Goal: Task Accomplishment & Management: Use online tool/utility

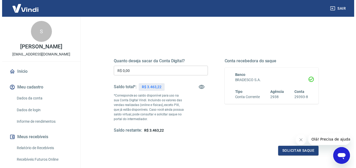
scroll to position [52, 0]
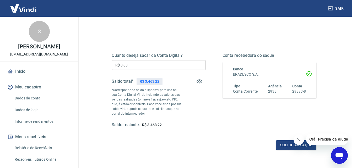
click at [299, 140] on icon "Fechar mensagem da empresa" at bounding box center [299, 140] width 4 height 4
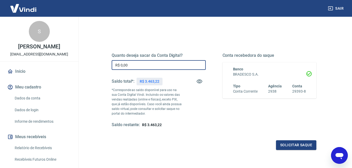
click at [132, 67] on input "R$ 0,00" at bounding box center [159, 65] width 94 height 10
type input "R$ 3.463,22"
click at [296, 144] on button "Solicitar saque" at bounding box center [296, 146] width 40 height 10
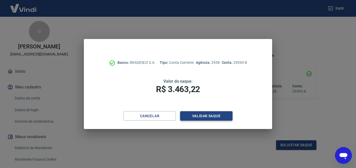
click at [216, 116] on button "Validar saque" at bounding box center [206, 116] width 52 height 10
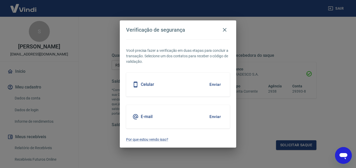
click at [211, 83] on button "Enviar" at bounding box center [215, 84] width 17 height 11
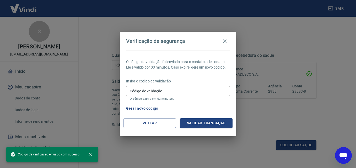
click at [169, 94] on input "Código de validação" at bounding box center [178, 91] width 104 height 10
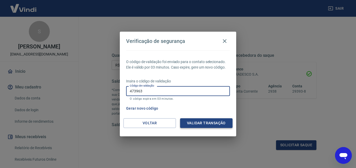
type input "473963"
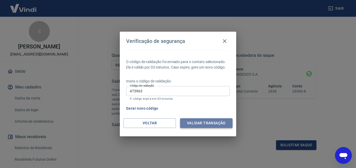
click at [197, 122] on button "Validar transação" at bounding box center [206, 124] width 52 height 10
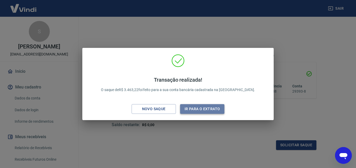
click at [199, 108] on button "Ir para o extrato" at bounding box center [202, 109] width 44 height 10
